Goal: Task Accomplishment & Management: Manage account settings

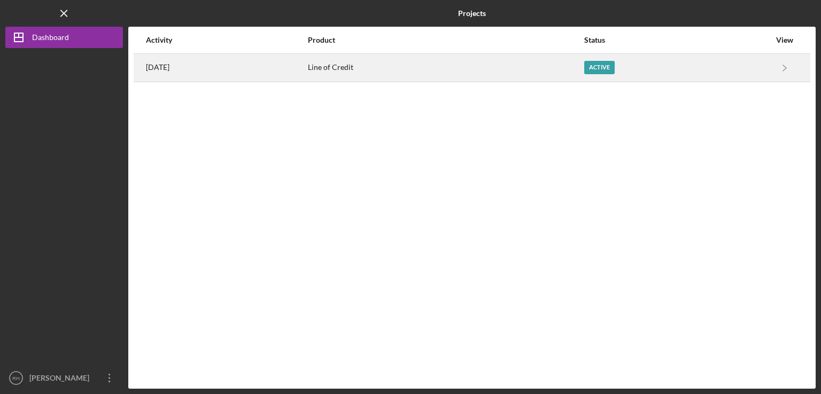
click at [169, 67] on time "[DATE]" at bounding box center [158, 67] width 24 height 9
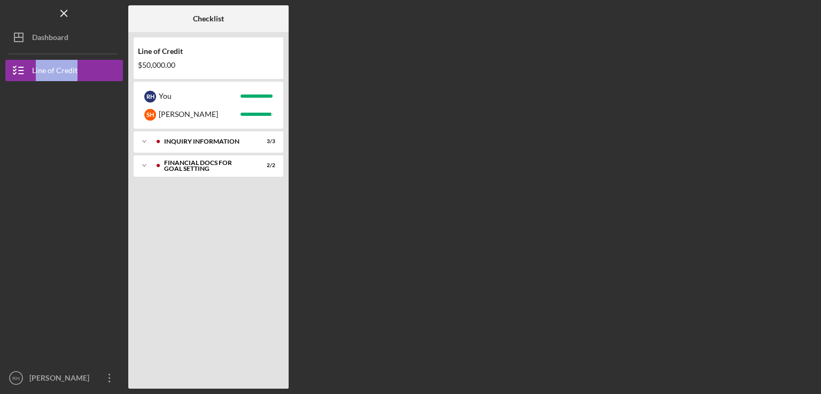
drag, startPoint x: 34, startPoint y: 77, endPoint x: 36, endPoint y: 143, distance: 65.8
click at [37, 91] on div at bounding box center [64, 152] width 118 height 143
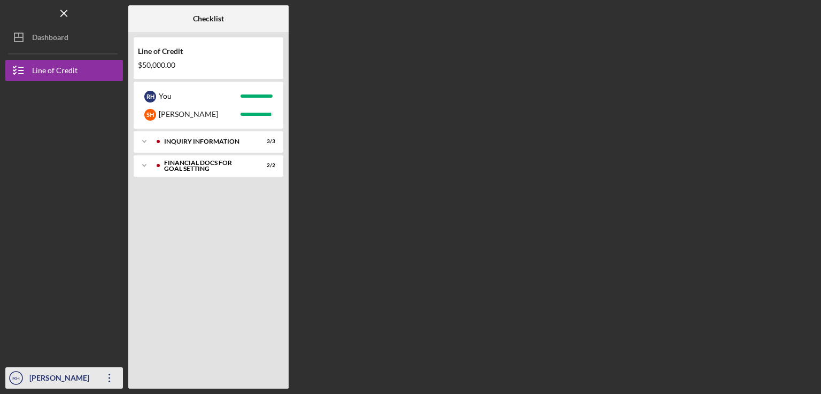
click at [68, 375] on div "[PERSON_NAME]" at bounding box center [61, 380] width 69 height 24
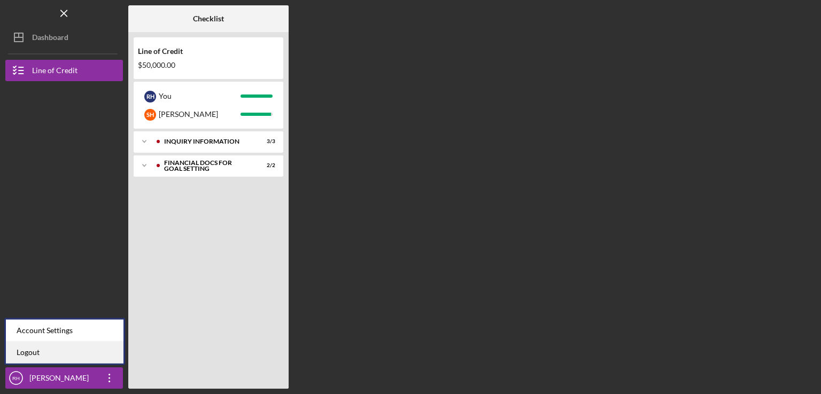
click at [32, 355] on link "Logout" at bounding box center [65, 353] width 118 height 22
